Goal: Task Accomplishment & Management: Use online tool/utility

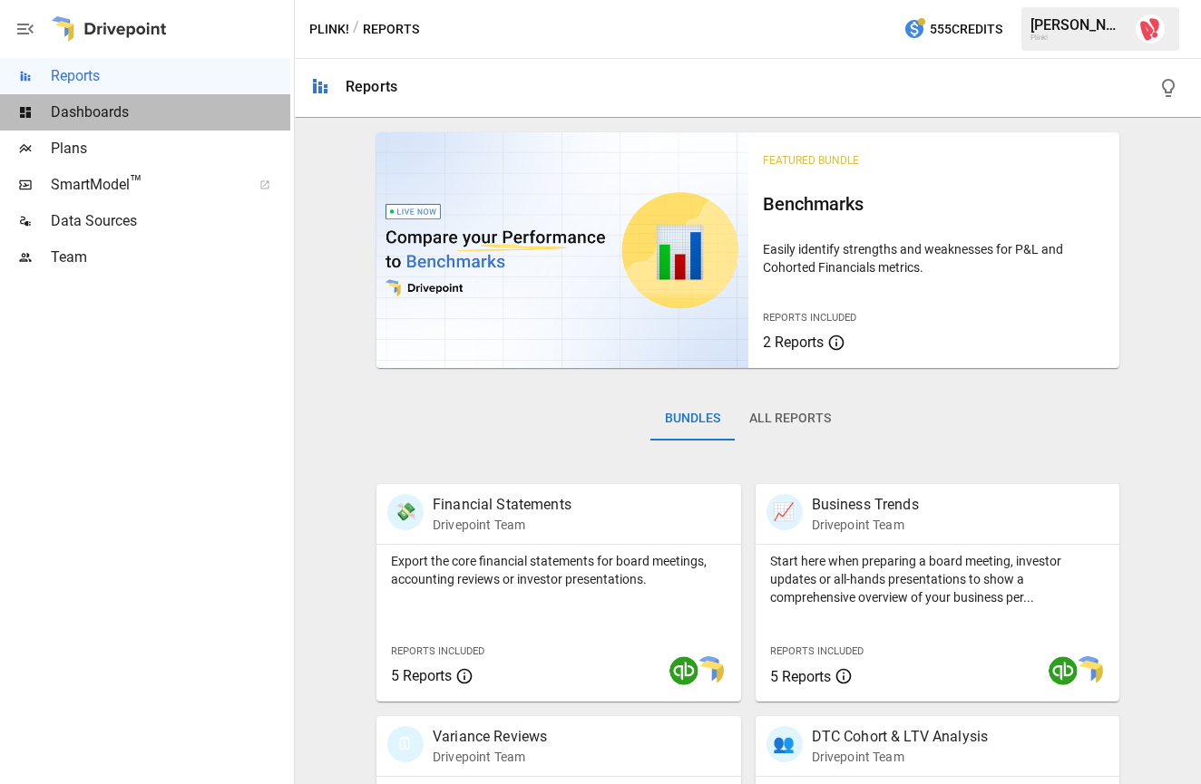
click at [85, 107] on span "Dashboards" at bounding box center [170, 113] width 239 height 22
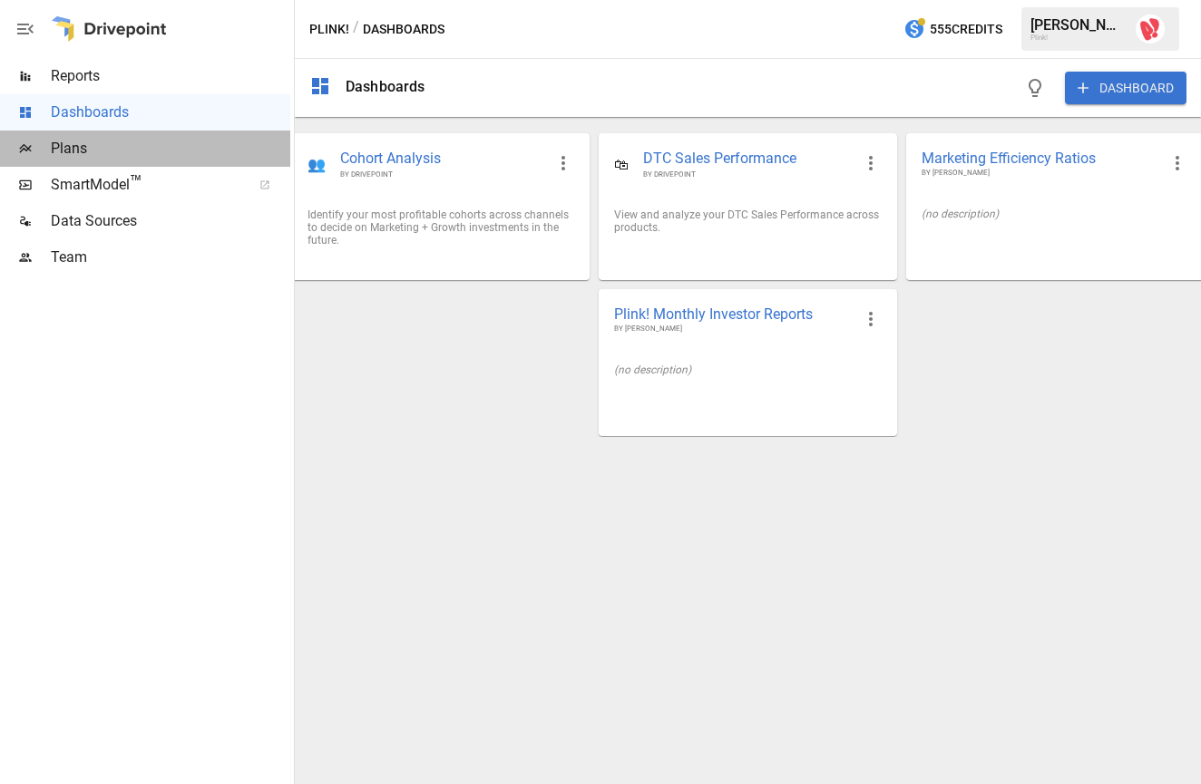
click at [81, 158] on span "Plans" at bounding box center [170, 149] width 239 height 22
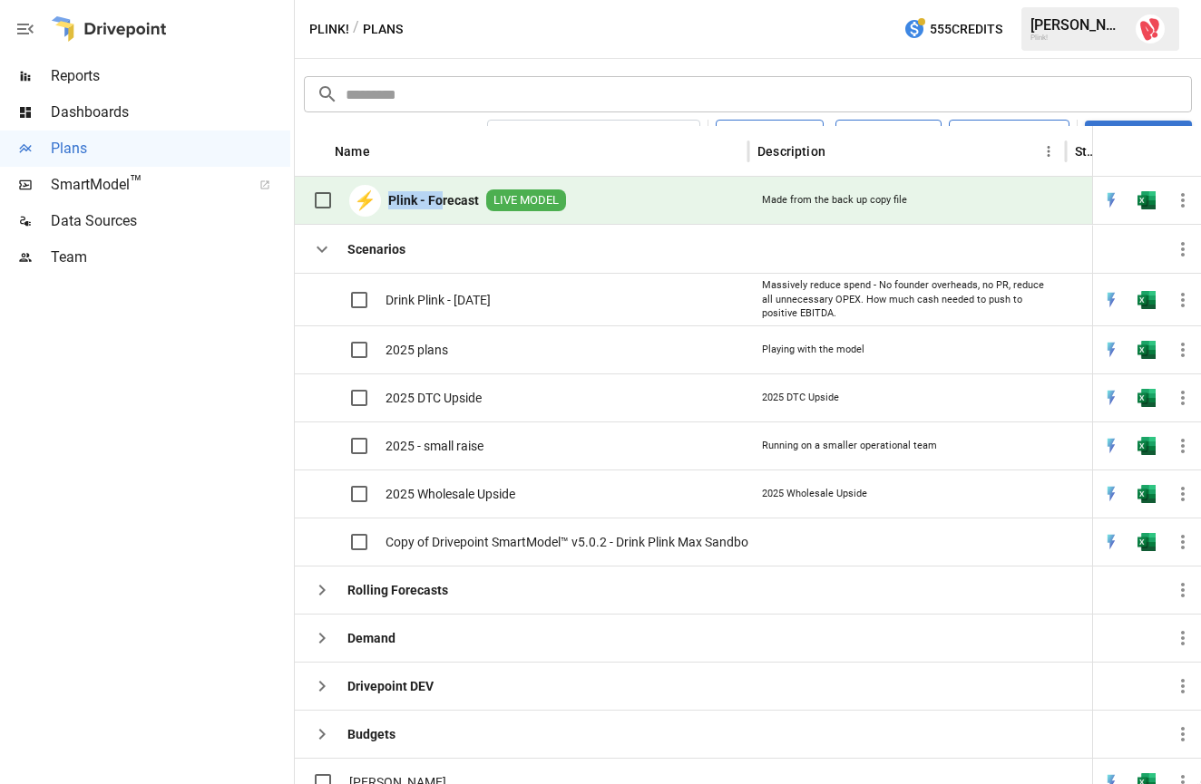
drag, startPoint x: 443, startPoint y: 199, endPoint x: 507, endPoint y: 150, distance: 80.2
click at [507, 150] on div "Name Description Status EoP Cash Gross Sales Net Revenue Last Modified ⚡ Plink …" at bounding box center [748, 175] width 906 height 99
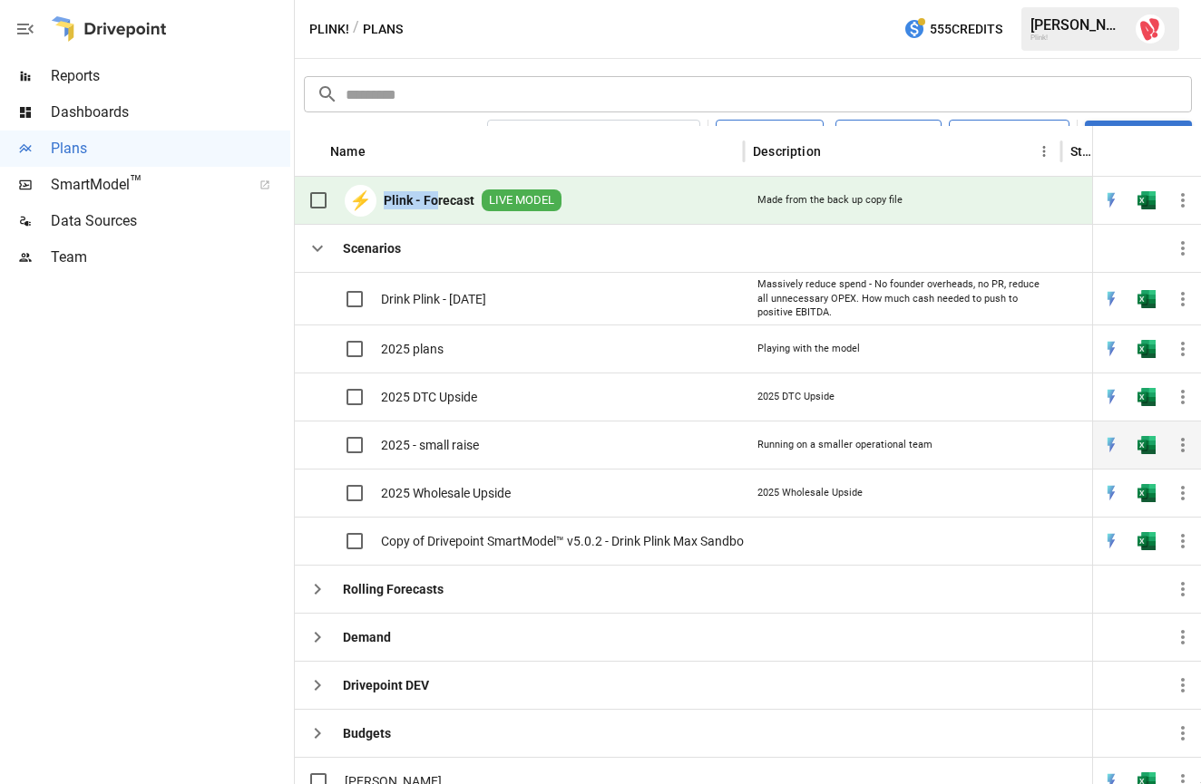
scroll to position [1, 0]
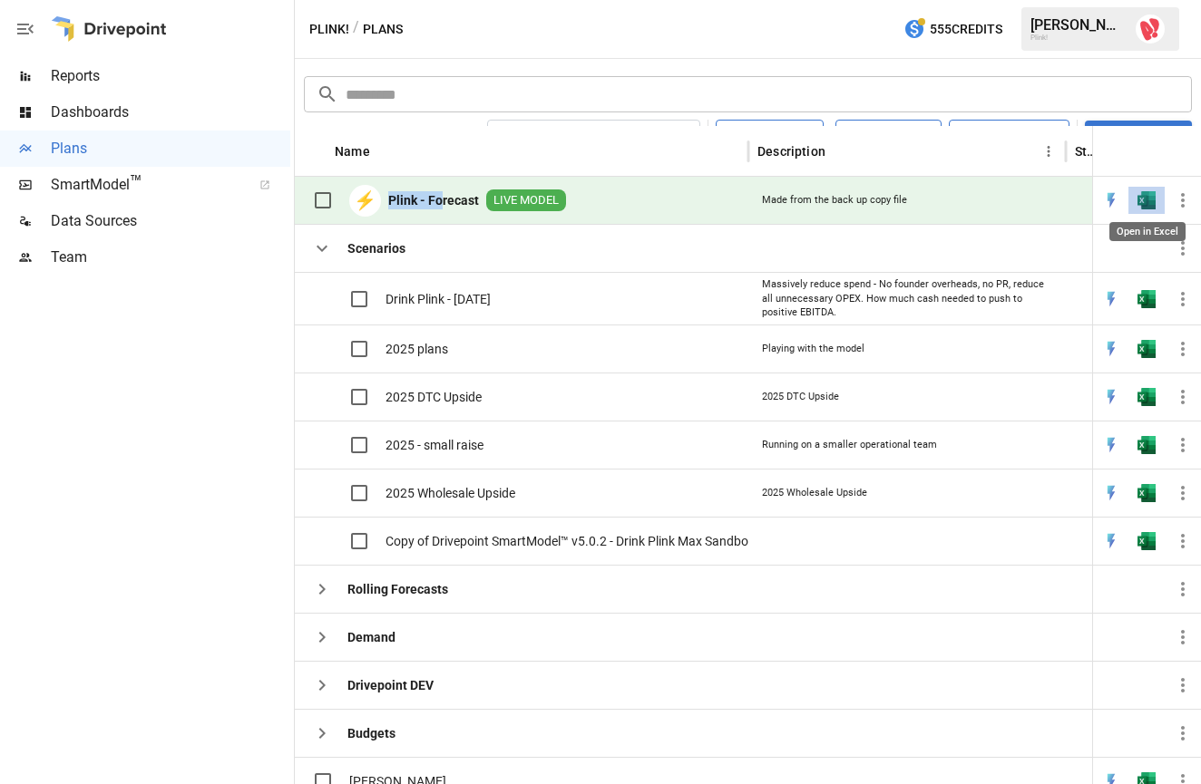
click at [643, 202] on img "Open in Excel" at bounding box center [1146, 200] width 18 height 18
